Goal: Information Seeking & Learning: Check status

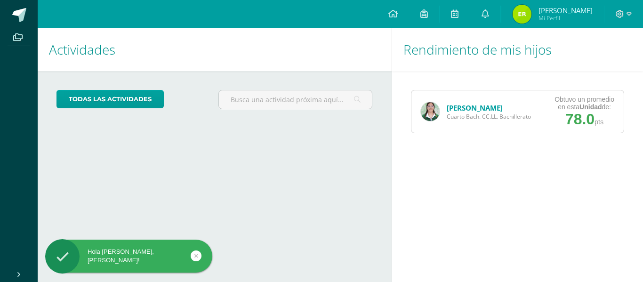
click at [604, 136] on div "María Ramos Cuarto Bach. CC.LL. Bachillerato Obtuvo un promedio en esta Unidad …" at bounding box center [517, 111] width 251 height 81
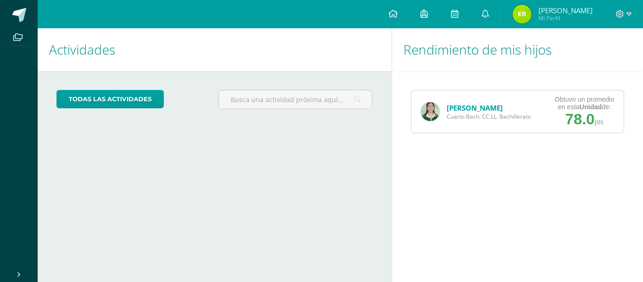
click at [458, 109] on link "[PERSON_NAME]" at bounding box center [474, 107] width 56 height 9
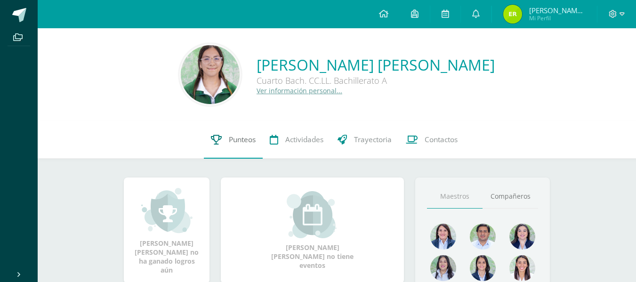
click at [235, 137] on span "Punteos" at bounding box center [242, 140] width 27 height 10
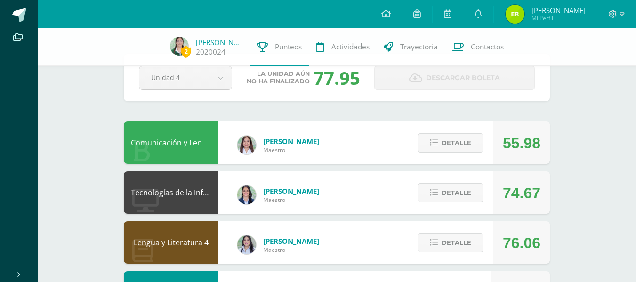
scroll to position [33, 0]
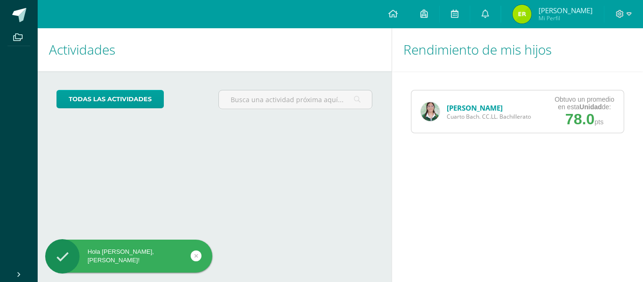
click at [583, 106] on strong "Unidad" at bounding box center [590, 107] width 22 height 8
click at [472, 128] on div "[PERSON_NAME] Cuarto [PERSON_NAME]. CC.LL. Bachillerato" at bounding box center [475, 111] width 129 height 42
click at [470, 112] on span "Cuarto Bach. CC.LL. Bachillerato" at bounding box center [488, 116] width 84 height 8
click at [458, 104] on link "[PERSON_NAME]" at bounding box center [474, 107] width 56 height 9
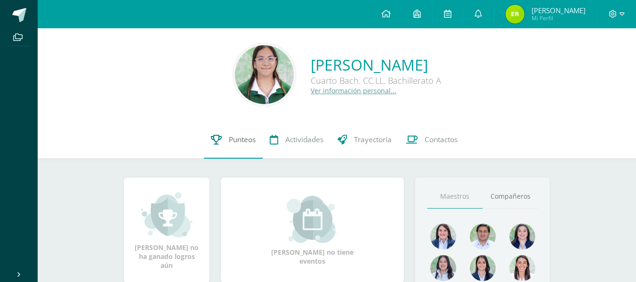
click at [257, 140] on link "Punteos" at bounding box center [233, 140] width 59 height 38
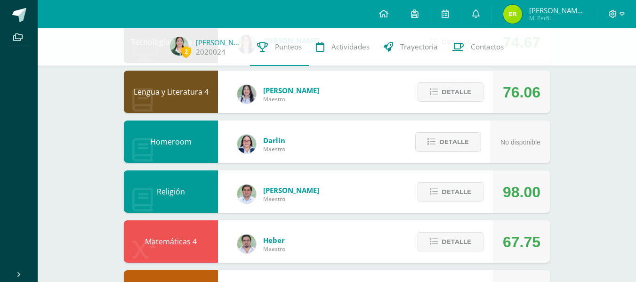
scroll to position [182, 0]
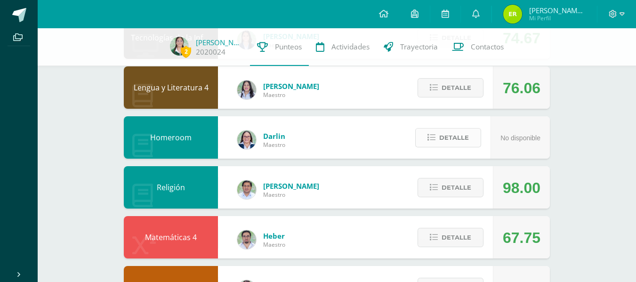
click at [465, 141] on span "Detalle" at bounding box center [454, 137] width 30 height 17
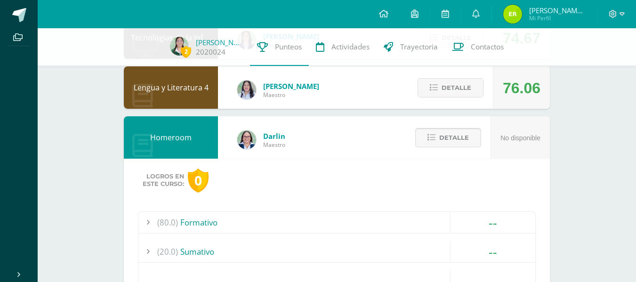
click at [465, 141] on span "Detalle" at bounding box center [454, 137] width 30 height 17
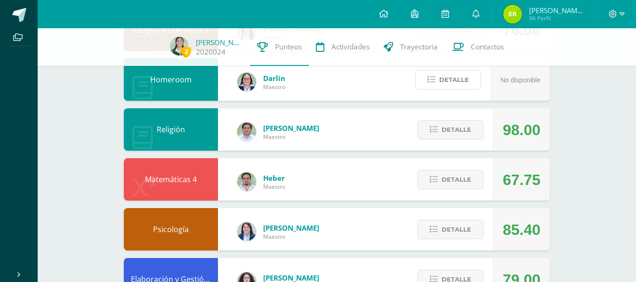
scroll to position [242, 0]
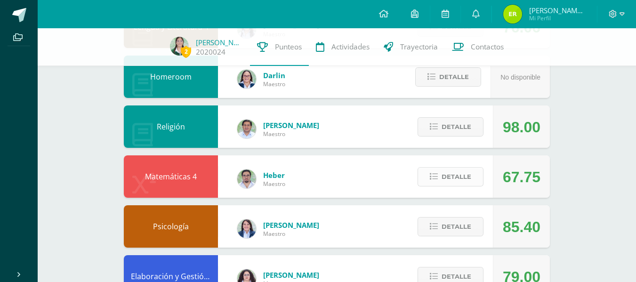
click at [448, 173] on span "Detalle" at bounding box center [456, 176] width 30 height 17
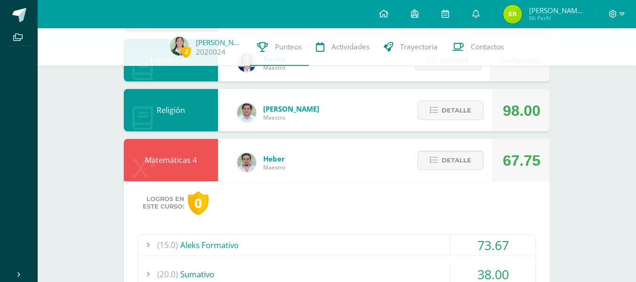
scroll to position [235, 0]
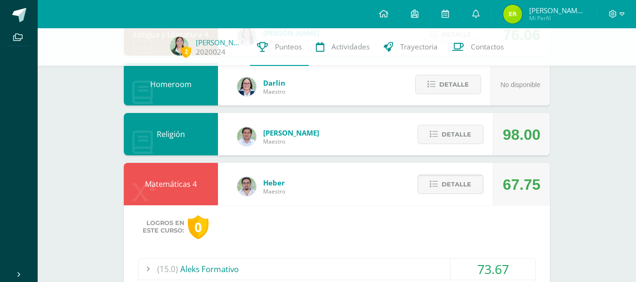
click at [457, 184] on span "Detalle" at bounding box center [456, 183] width 30 height 17
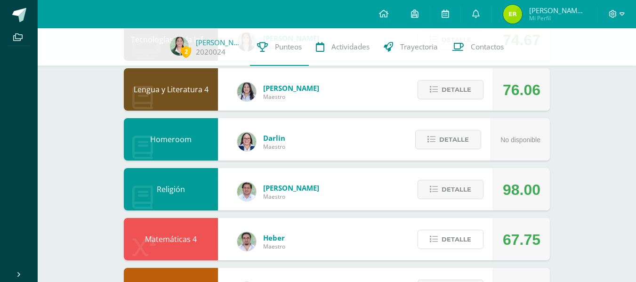
scroll to position [167, 0]
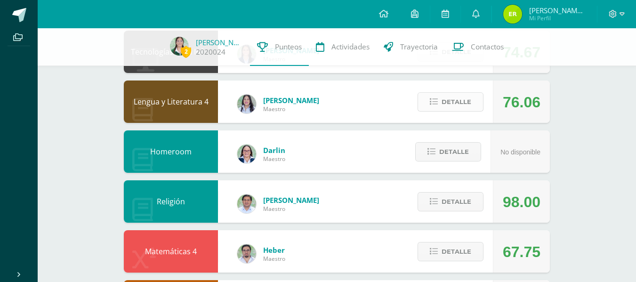
click at [469, 103] on span "Detalle" at bounding box center [456, 101] width 30 height 17
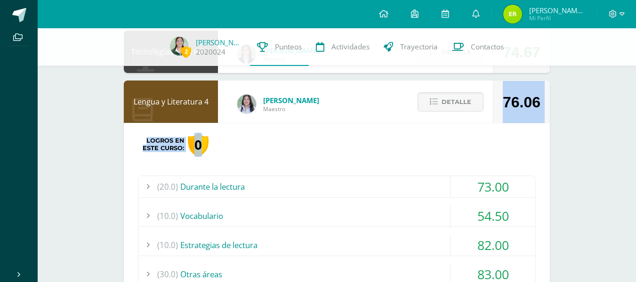
drag, startPoint x: 629, startPoint y: 96, endPoint x: 638, endPoint y: 124, distance: 29.5
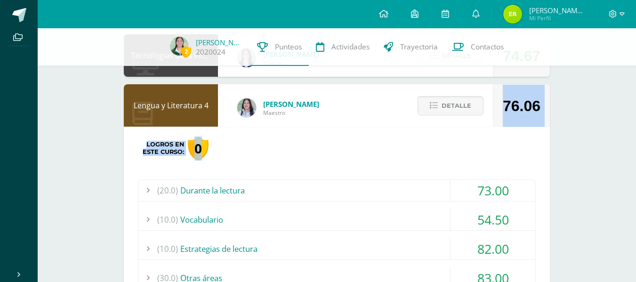
scroll to position [175, 0]
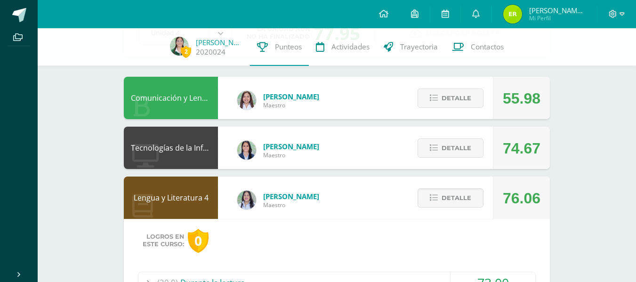
scroll to position [62, 0]
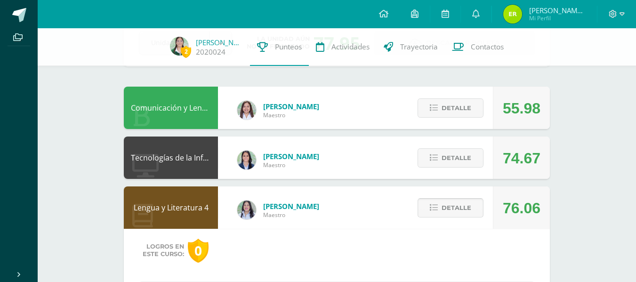
click at [454, 202] on span "Detalle" at bounding box center [456, 207] width 30 height 17
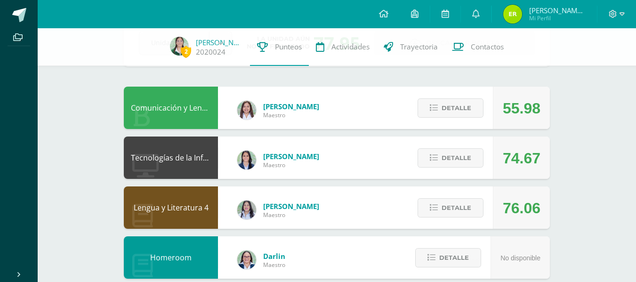
click at [466, 119] on div "Detalle" at bounding box center [447, 108] width 89 height 42
click at [472, 106] on button "Detalle" at bounding box center [450, 107] width 66 height 19
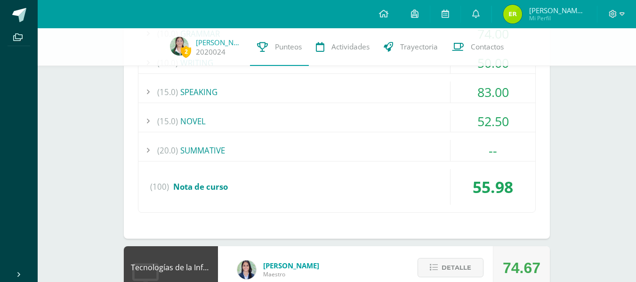
scroll to position [306, 0]
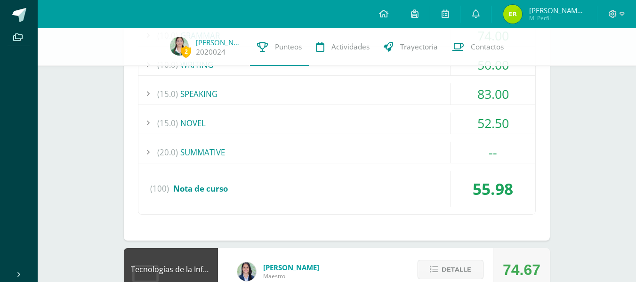
click at [454, 145] on div "--" at bounding box center [492, 152] width 85 height 21
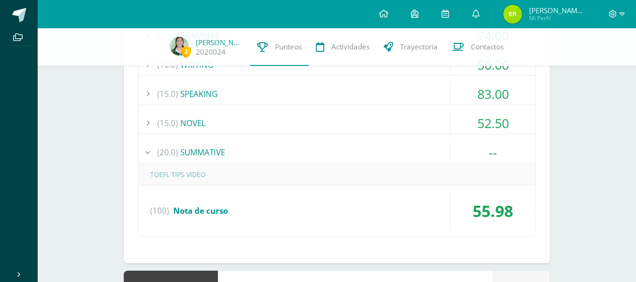
click at [468, 148] on div "--" at bounding box center [492, 152] width 85 height 21
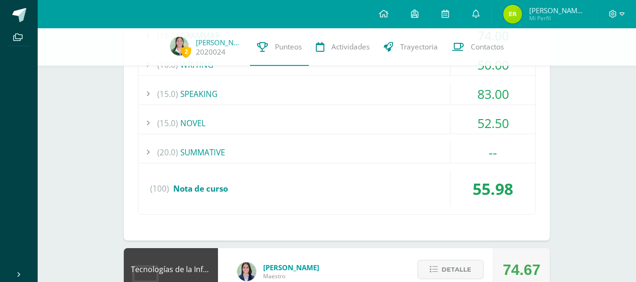
click at [503, 122] on div "52.50" at bounding box center [492, 122] width 85 height 21
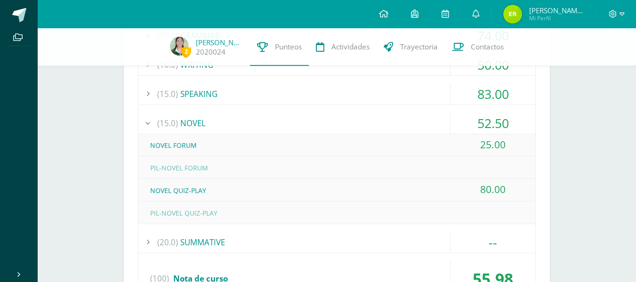
click at [193, 123] on div "(15.0) NOVEL" at bounding box center [336, 122] width 397 height 21
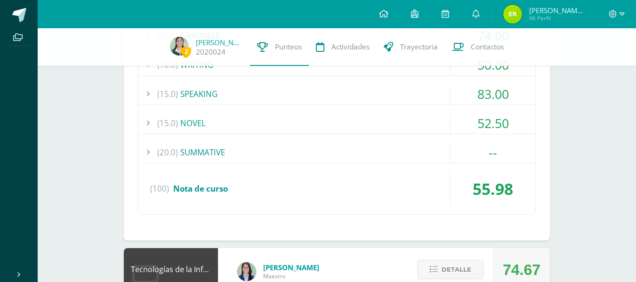
click at [193, 123] on div "(15.0) NOVEL" at bounding box center [336, 122] width 397 height 21
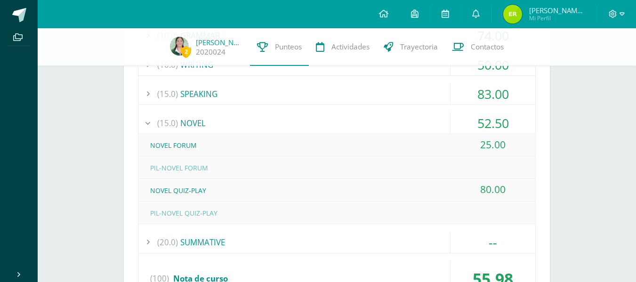
click at [208, 122] on div "(15.0) NOVEL" at bounding box center [336, 122] width 397 height 21
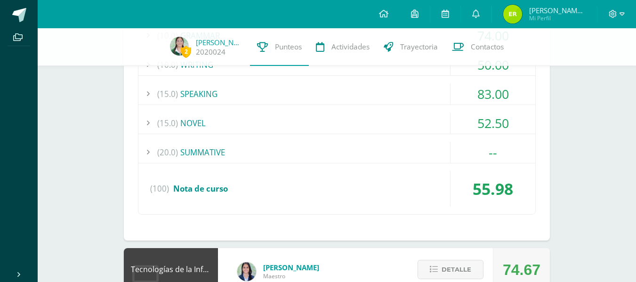
click at [264, 109] on div "(10.0) LISTENING 35.25 LISTENING SKILL 4-EXERCISE 1 0.00" at bounding box center [337, 76] width 398 height 278
click at [315, 117] on div "(15.0) NOVEL" at bounding box center [336, 122] width 397 height 21
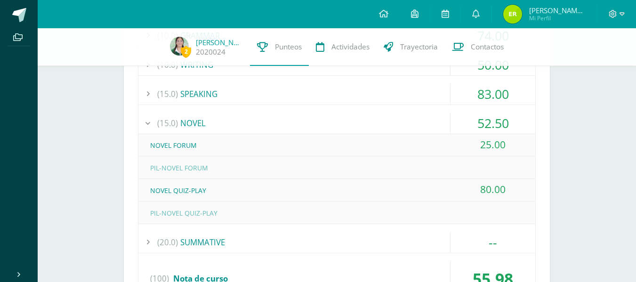
click at [436, 123] on div "(15.0) NOVEL" at bounding box center [336, 122] width 397 height 21
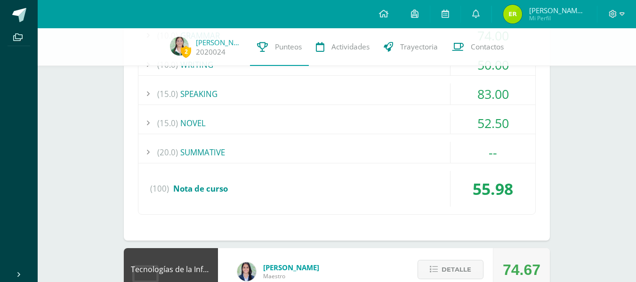
click at [392, 96] on div "(15.0) SPEAKING" at bounding box center [336, 93] width 397 height 21
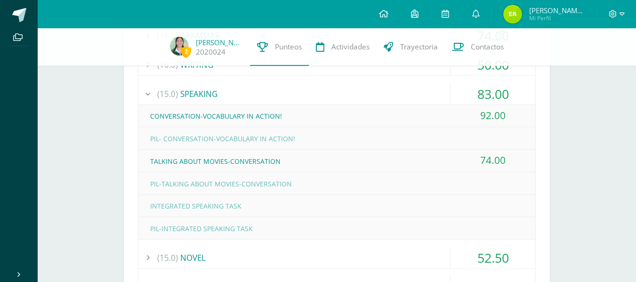
click at [392, 96] on div "(15.0) SPEAKING" at bounding box center [336, 93] width 397 height 21
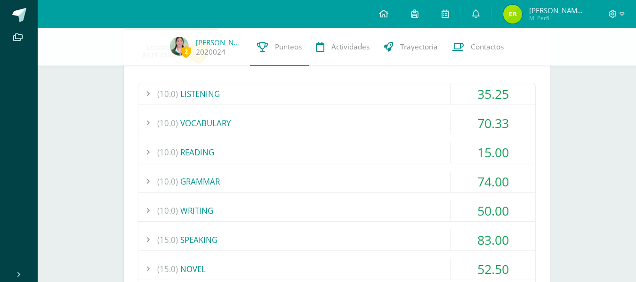
scroll to position [162, 0]
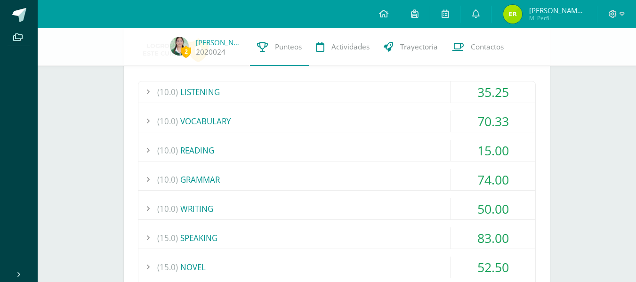
click at [292, 143] on div "(10.0) READING" at bounding box center [336, 150] width 397 height 21
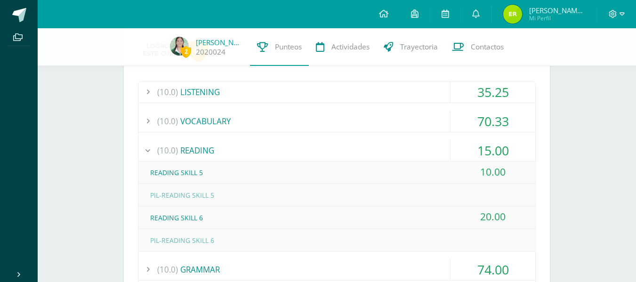
click at [187, 145] on div "(10.0) READING" at bounding box center [336, 150] width 397 height 21
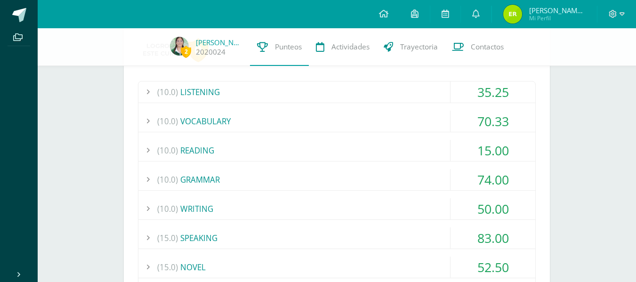
click at [247, 112] on div "(10.0) VOCABULARY" at bounding box center [336, 121] width 397 height 21
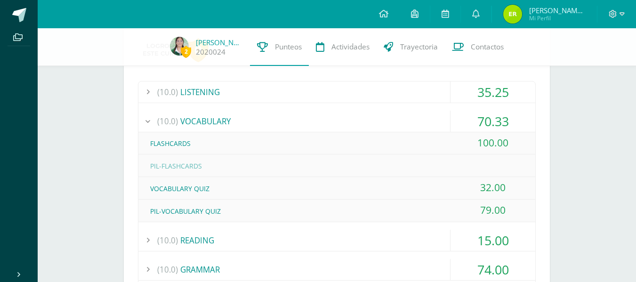
click at [301, 118] on div "(10.0) VOCABULARY" at bounding box center [336, 121] width 397 height 21
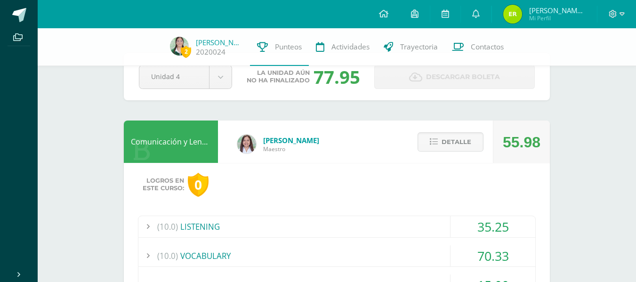
scroll to position [36, 0]
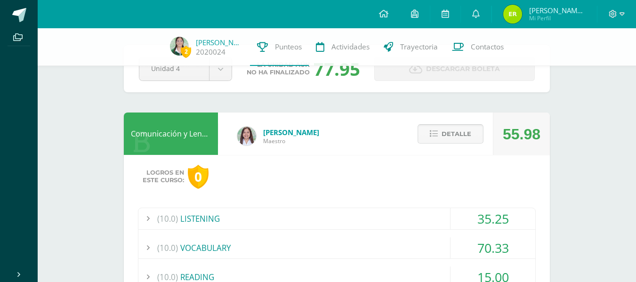
click at [457, 133] on span "Detalle" at bounding box center [456, 133] width 30 height 17
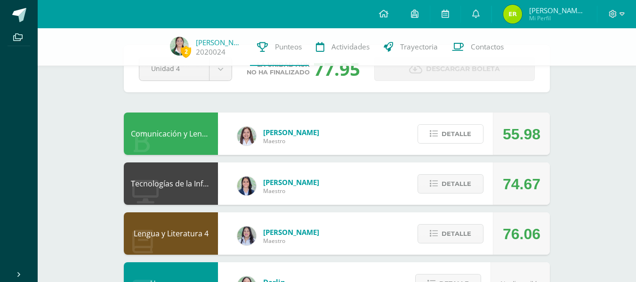
scroll to position [0, 0]
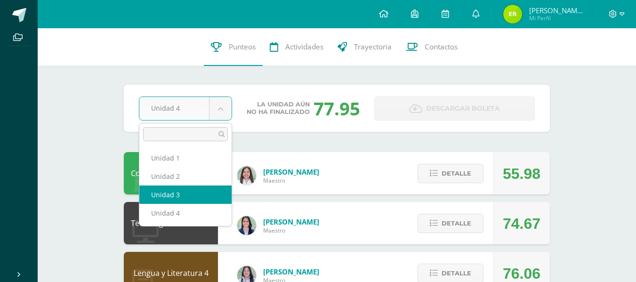
select select "Unidad 3"
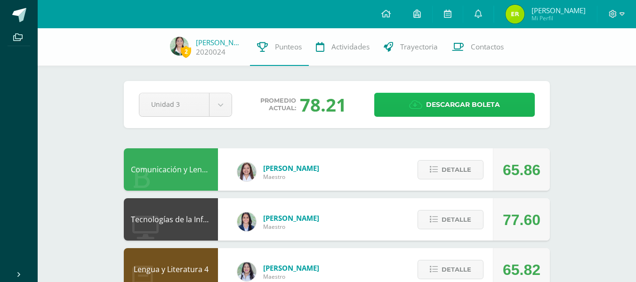
click at [466, 110] on span "Descargar boleta" at bounding box center [463, 104] width 74 height 23
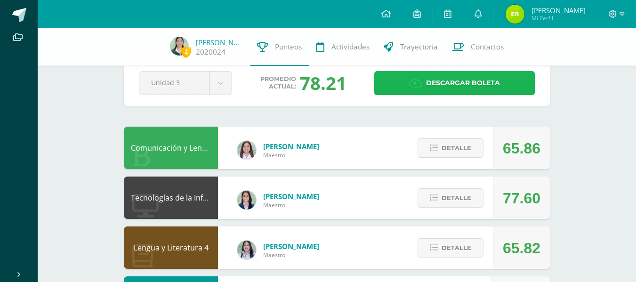
scroll to position [24, 0]
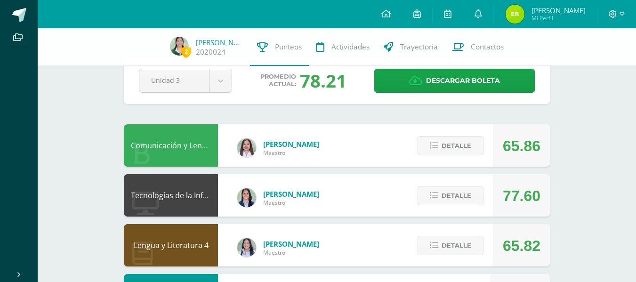
drag, startPoint x: 503, startPoint y: 147, endPoint x: 548, endPoint y: 146, distance: 44.7
click at [548, 146] on div "65.86" at bounding box center [521, 145] width 57 height 42
click at [446, 150] on span "Detalle" at bounding box center [456, 145] width 30 height 17
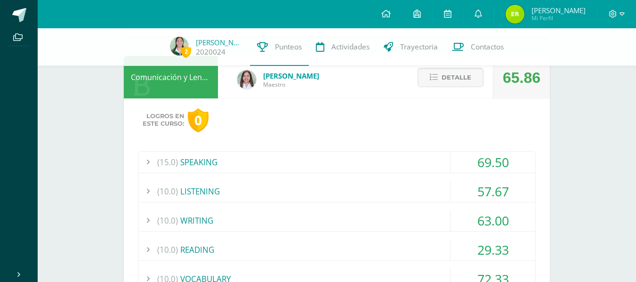
scroll to position [0, 0]
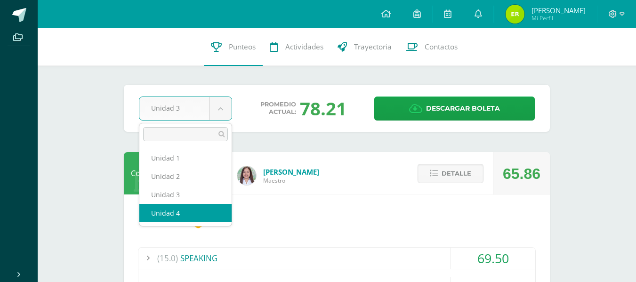
select select "Unidad 4"
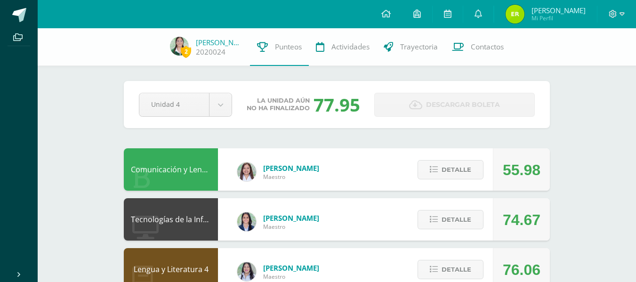
click at [476, 182] on div "Detalle" at bounding box center [447, 169] width 89 height 42
click at [466, 171] on span "Detalle" at bounding box center [456, 169] width 30 height 17
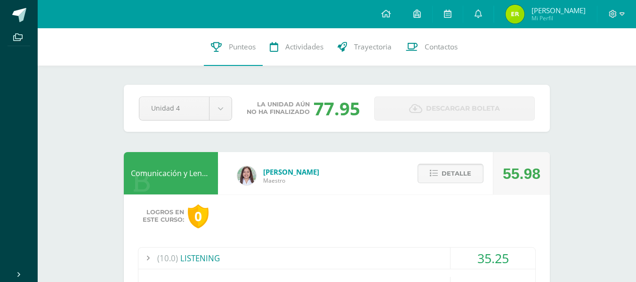
click at [444, 175] on span "Detalle" at bounding box center [456, 173] width 30 height 17
